Goal: Information Seeking & Learning: Learn about a topic

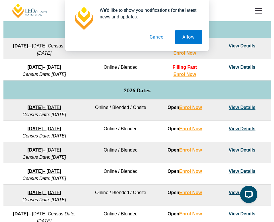
scroll to position [287, 0]
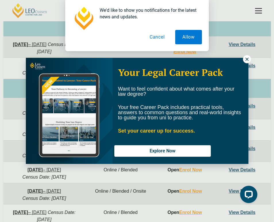
click at [248, 59] on icon at bounding box center [246, 59] width 5 height 5
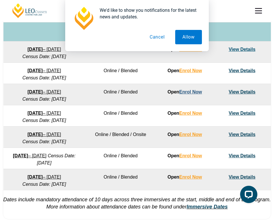
scroll to position [342, 0]
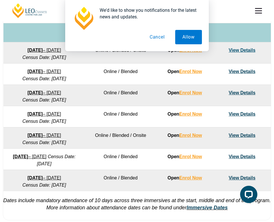
click at [159, 38] on button "Cancel" at bounding box center [157, 37] width 30 height 14
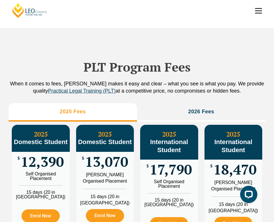
scroll to position [643, 0]
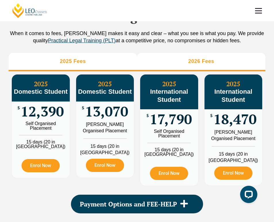
click at [169, 56] on li "2026 Fees" at bounding box center [201, 62] width 128 height 18
click at [118, 58] on li "2025 Fees" at bounding box center [73, 62] width 128 height 18
click at [158, 58] on li "2026 Fees" at bounding box center [201, 62] width 128 height 18
click at [122, 57] on li "2025 Fees" at bounding box center [73, 62] width 128 height 18
click at [161, 57] on li "2026 Fees" at bounding box center [201, 62] width 128 height 18
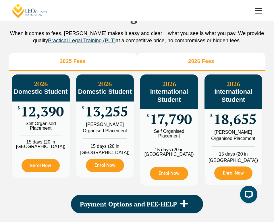
click at [121, 56] on li "2025 Fees" at bounding box center [73, 62] width 128 height 18
click at [157, 58] on li "2026 Fees" at bounding box center [201, 62] width 128 height 18
click at [123, 57] on li "2025 Fees" at bounding box center [73, 62] width 128 height 18
click at [159, 56] on li "2026 Fees" at bounding box center [201, 62] width 128 height 18
click at [121, 57] on li "2025 Fees" at bounding box center [73, 62] width 128 height 18
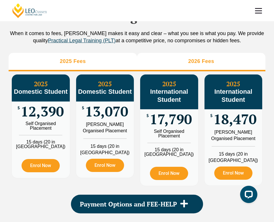
click at [146, 63] on li "2026 Fees" at bounding box center [201, 62] width 128 height 18
click at [98, 57] on li "2025 Fees" at bounding box center [73, 62] width 128 height 18
click at [157, 58] on li "2026 Fees" at bounding box center [201, 62] width 128 height 18
click at [118, 62] on li "2025 Fees" at bounding box center [73, 62] width 128 height 18
click at [146, 63] on li "2026 Fees" at bounding box center [201, 62] width 128 height 18
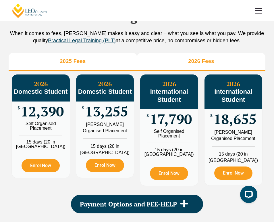
click at [117, 60] on li "2025 Fees" at bounding box center [73, 62] width 128 height 18
click at [152, 66] on li "2026 Fees" at bounding box center [201, 62] width 128 height 18
click at [121, 63] on li "2025 Fees" at bounding box center [73, 62] width 128 height 18
click at [144, 63] on li "2026 Fees" at bounding box center [201, 62] width 128 height 18
click at [129, 62] on li "2025 Fees" at bounding box center [73, 62] width 128 height 18
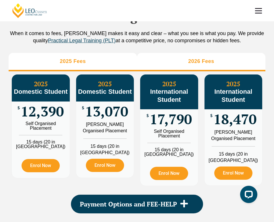
click at [141, 61] on li "2026 Fees" at bounding box center [201, 62] width 128 height 18
click at [118, 64] on li "2025 Fees" at bounding box center [73, 62] width 128 height 18
click at [150, 65] on li "2026 Fees" at bounding box center [201, 62] width 128 height 18
